Goal: Transaction & Acquisition: Download file/media

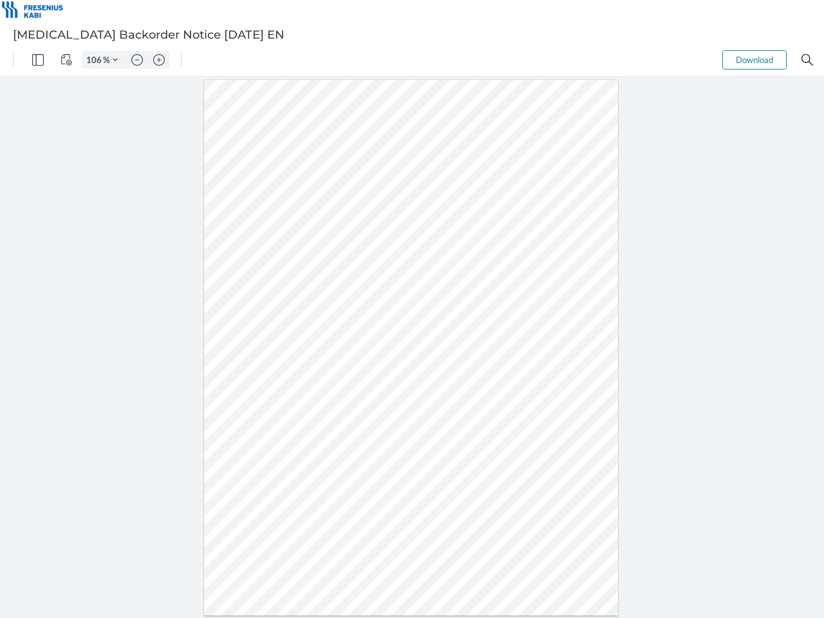
click at [38, 60] on img "Panel" at bounding box center [38, 60] width 12 height 12
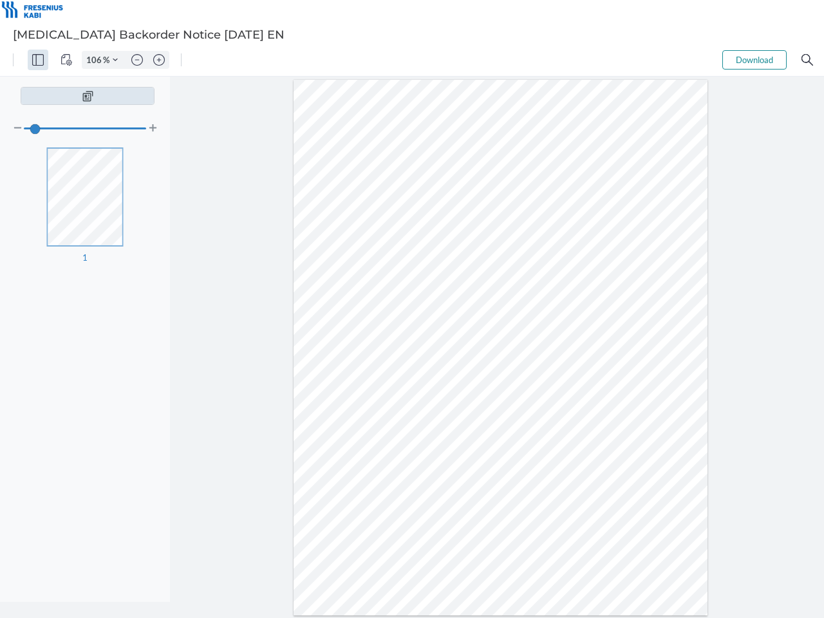
click at [66, 60] on img "View Controls" at bounding box center [67, 60] width 12 height 12
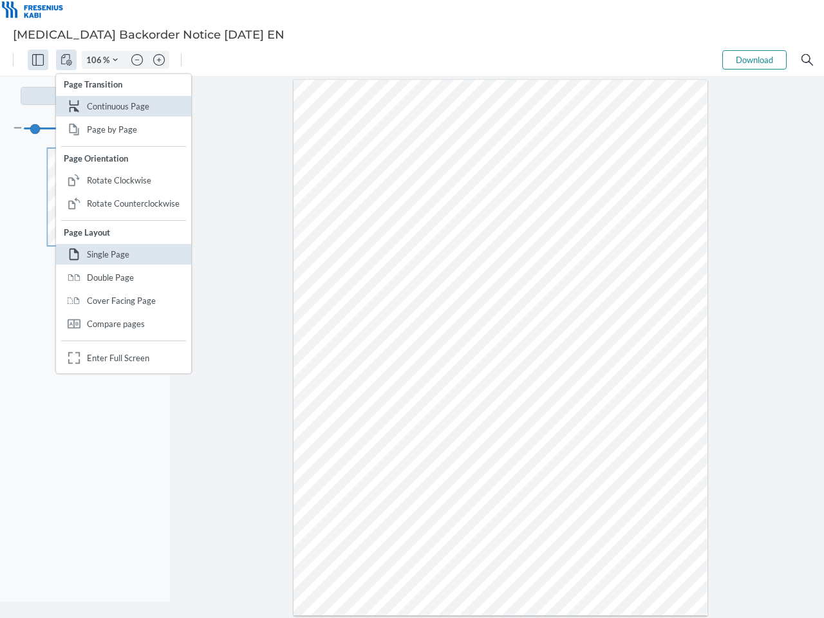
click at [96, 60] on input "106" at bounding box center [92, 60] width 21 height 12
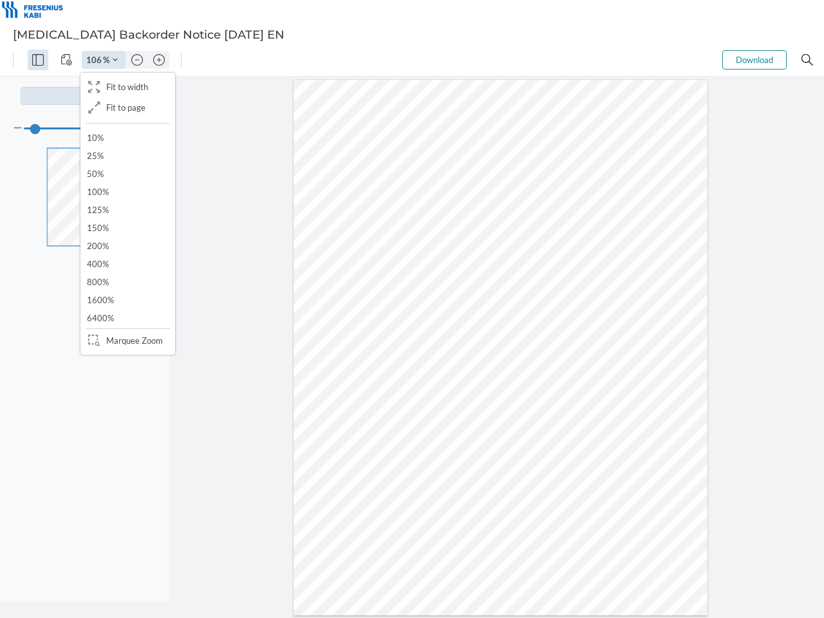
click at [115, 88] on img "Zoom Controls" at bounding box center [412, 375] width 824 height 574
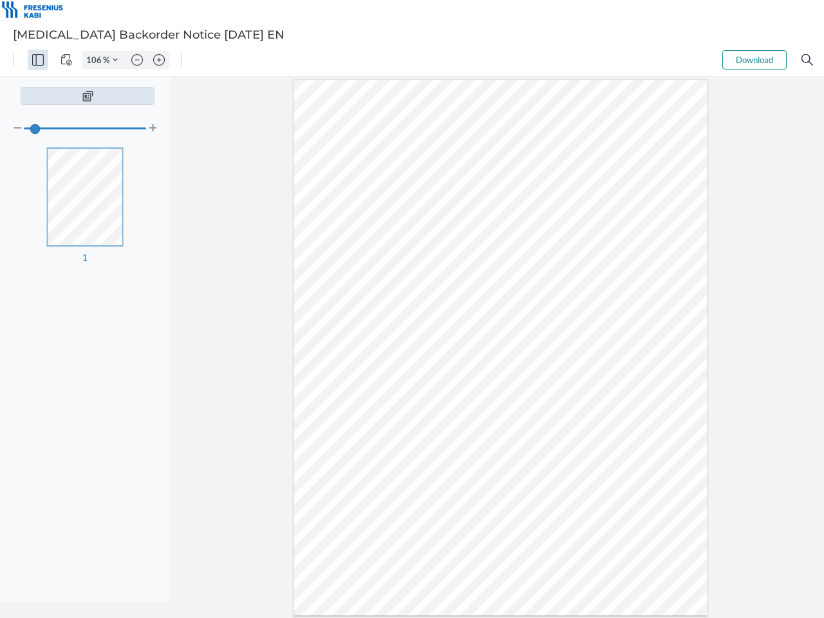
click at [137, 60] on img "Zoom out" at bounding box center [137, 60] width 12 height 12
click at [159, 60] on img "Zoom in" at bounding box center [159, 60] width 12 height 12
type input "106"
click at [755, 60] on button "Download" at bounding box center [755, 59] width 64 height 19
click at [808, 60] on img "Search" at bounding box center [808, 60] width 12 height 12
